Goal: Transaction & Acquisition: Subscribe to service/newsletter

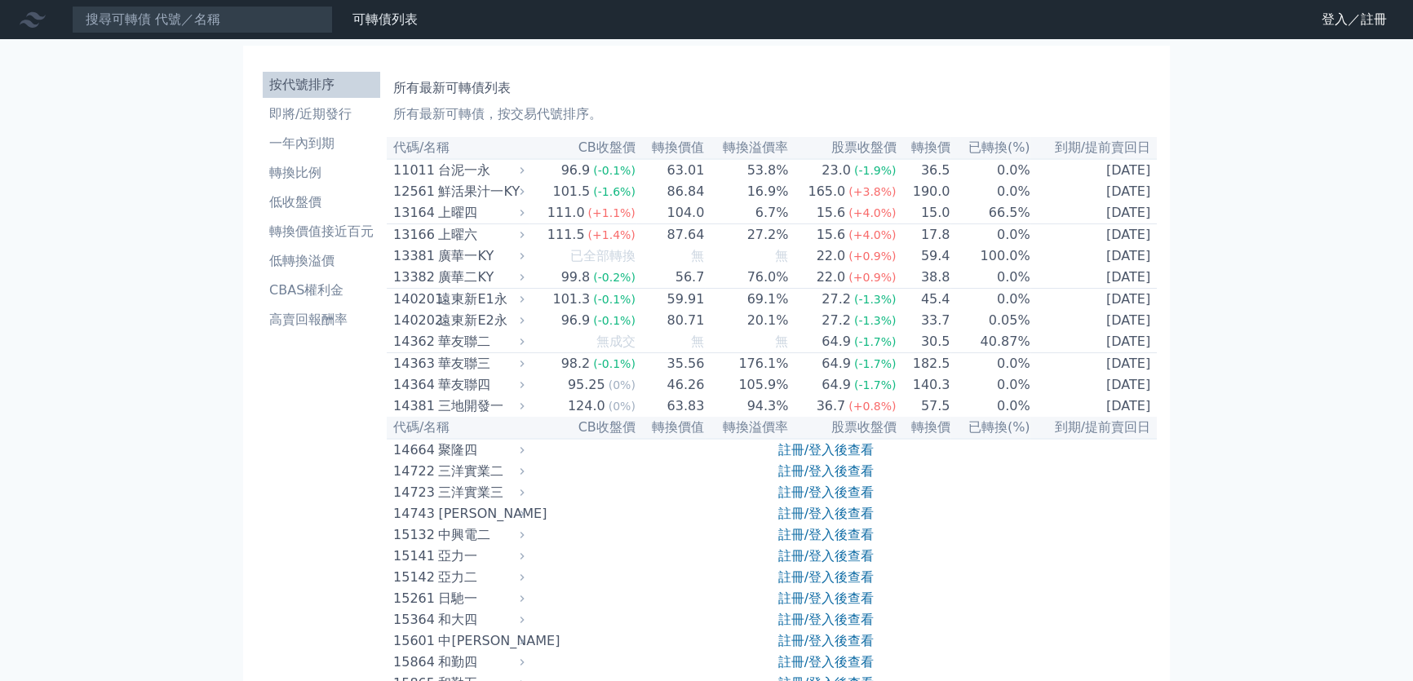
click at [1359, 0] on nav "可轉債列表 財務數據 可轉債列表 財務數據 登入／註冊 登入／註冊" at bounding box center [706, 19] width 1413 height 39
click at [1352, 17] on link "登入／註冊" at bounding box center [1354, 20] width 91 height 26
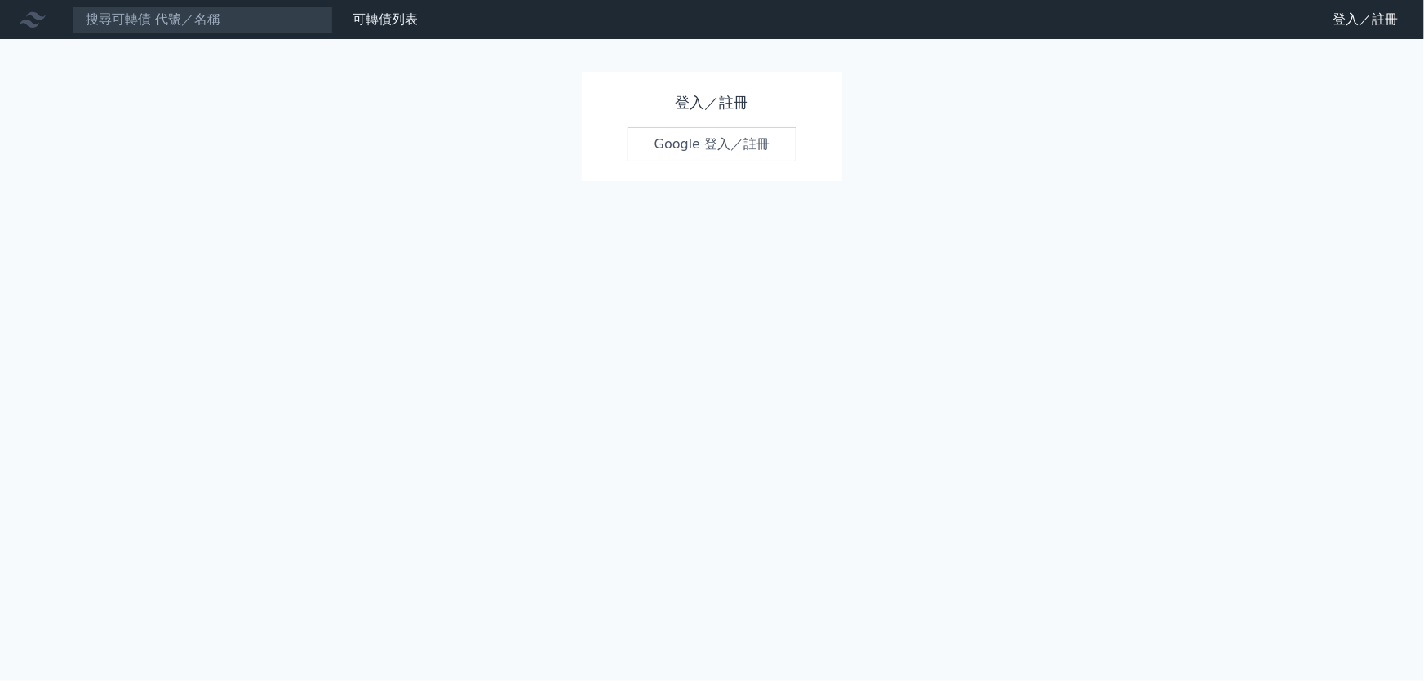
click at [685, 151] on link "Google 登入／註冊" at bounding box center [712, 144] width 170 height 34
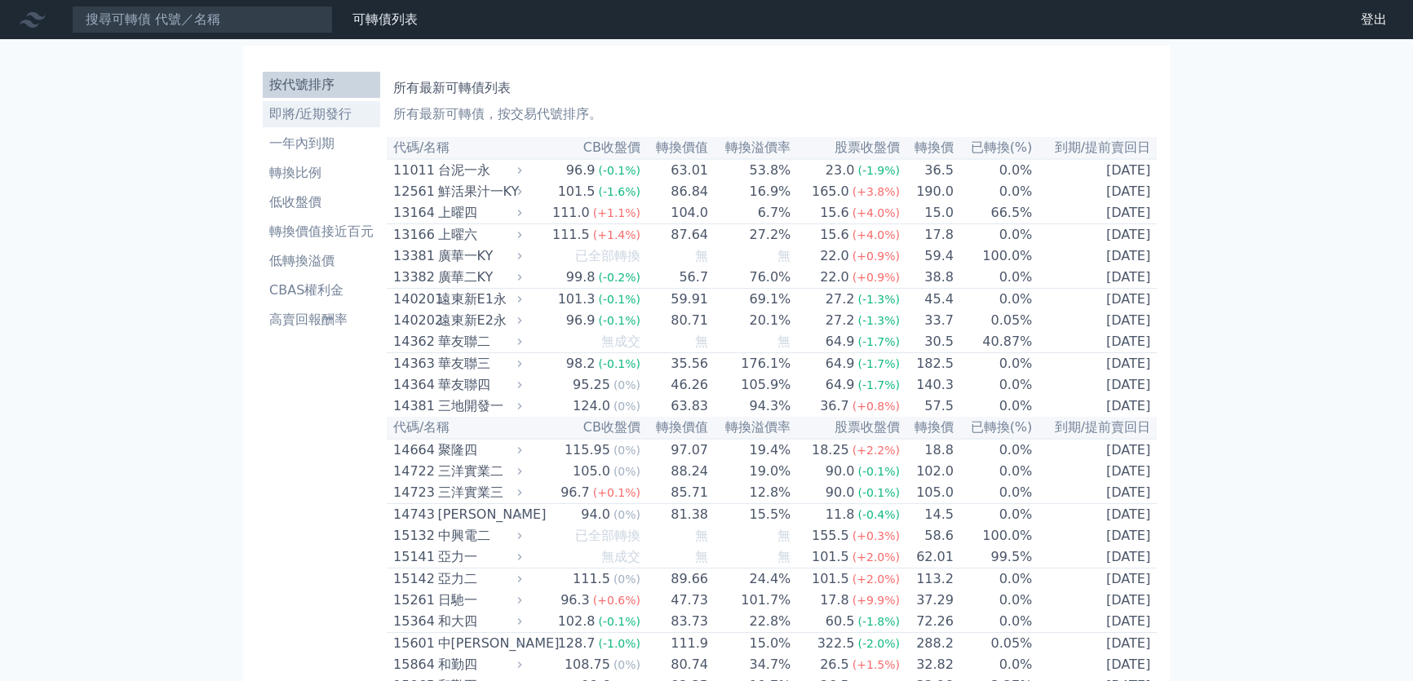
click at [314, 113] on li "即將/近期發行" at bounding box center [322, 114] width 118 height 20
